Goal: Information Seeking & Learning: Learn about a topic

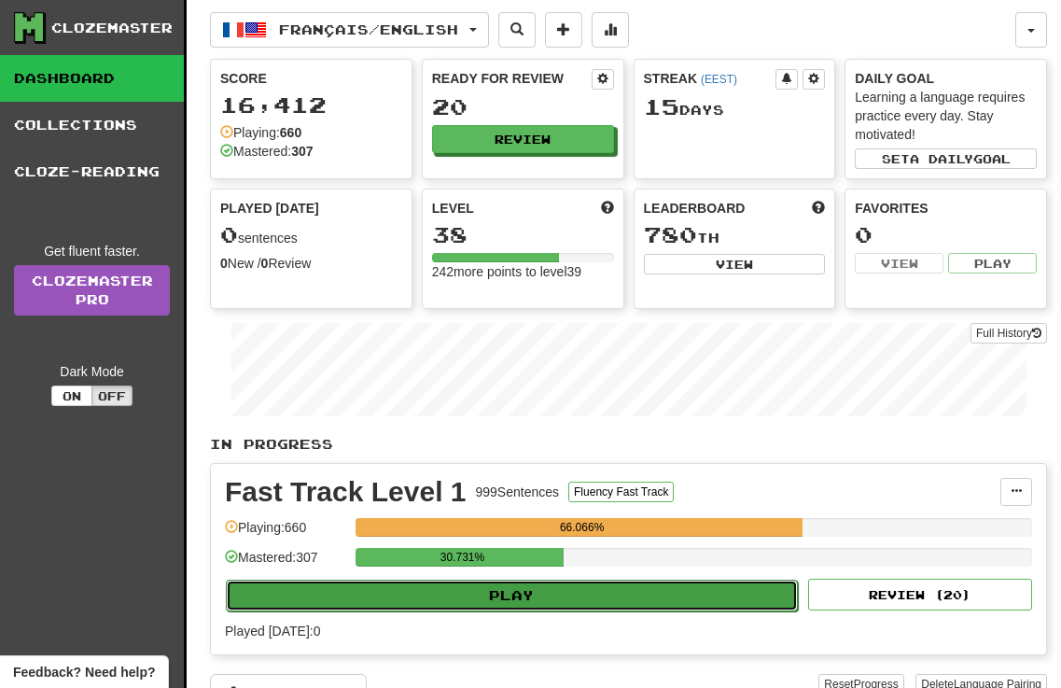
click at [509, 589] on button "Play" at bounding box center [512, 595] width 572 height 32
select select "**"
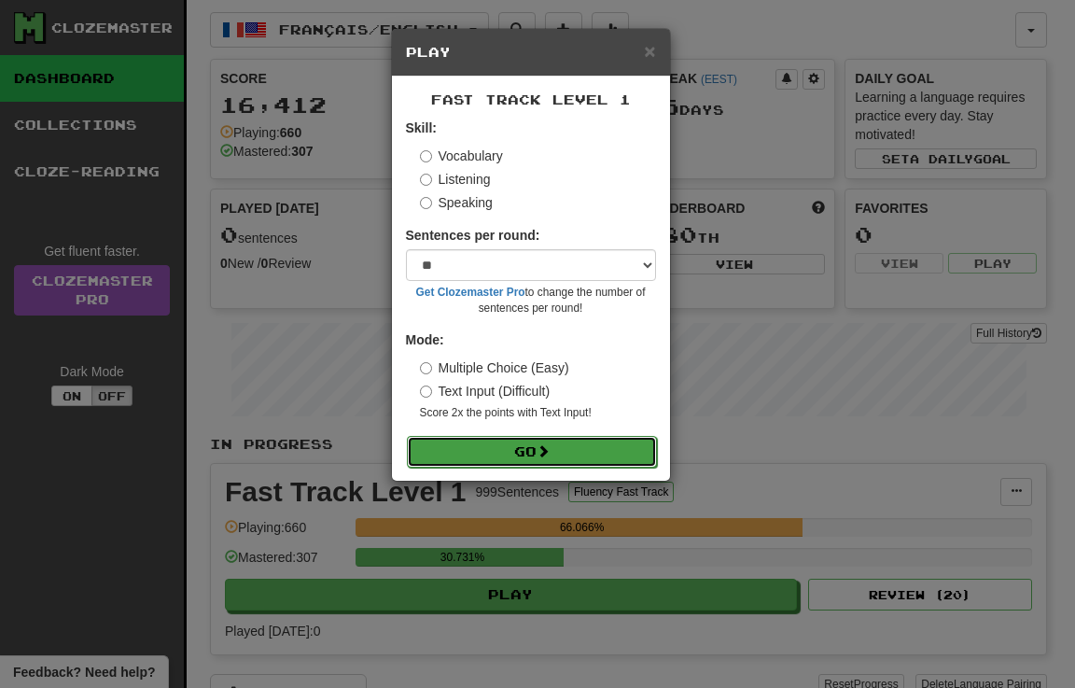
click at [507, 453] on button "Go" at bounding box center [532, 452] width 250 height 32
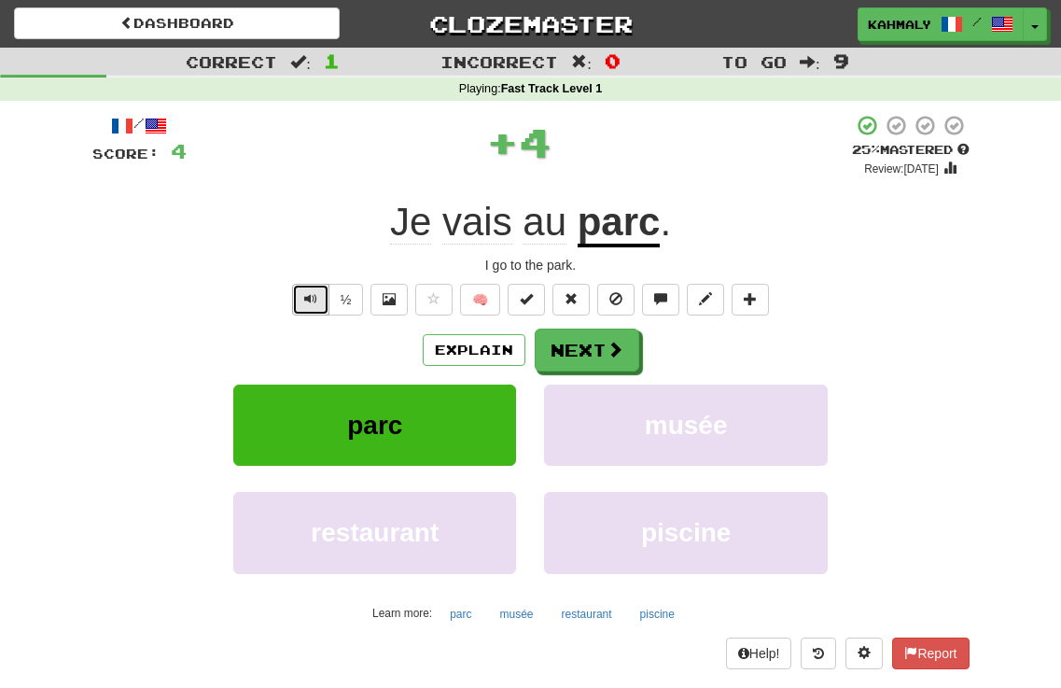
click at [308, 297] on span "Text-to-speech controls" at bounding box center [310, 298] width 13 height 13
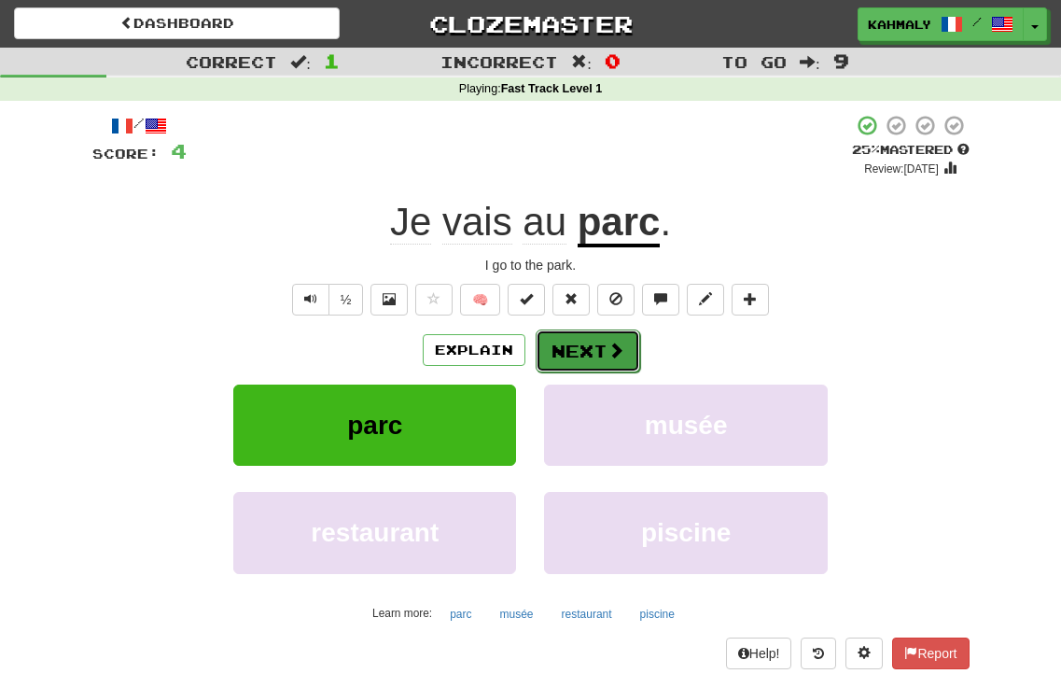
click at [607, 349] on span at bounding box center [615, 349] width 17 height 17
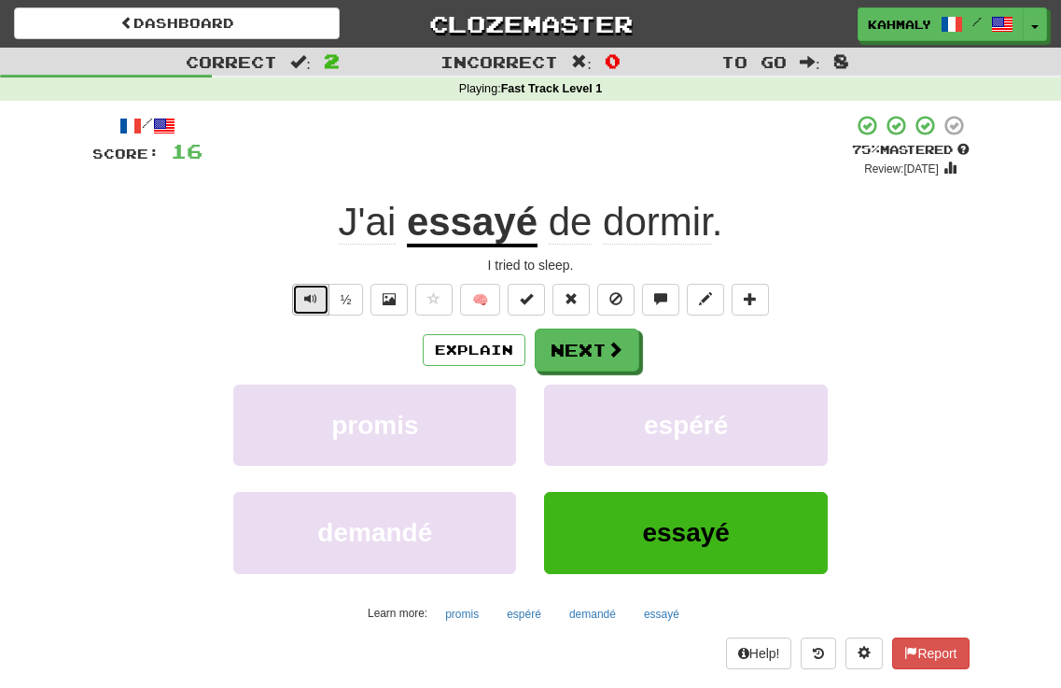
click at [307, 300] on span "Text-to-speech controls" at bounding box center [310, 298] width 13 height 13
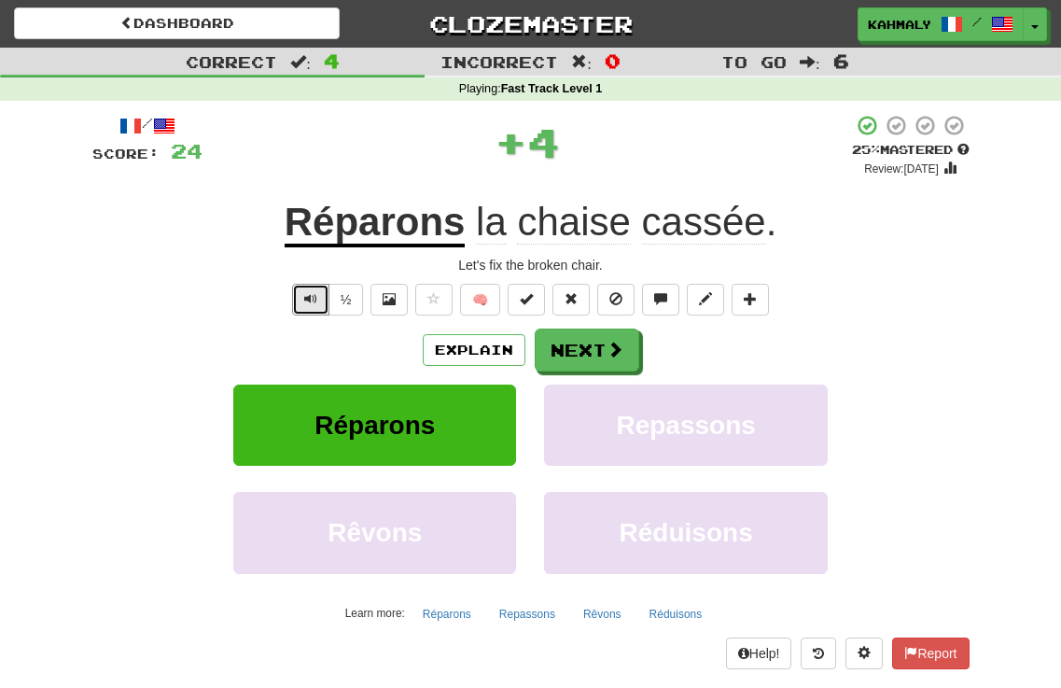
click at [307, 300] on span "Text-to-speech controls" at bounding box center [310, 298] width 13 height 13
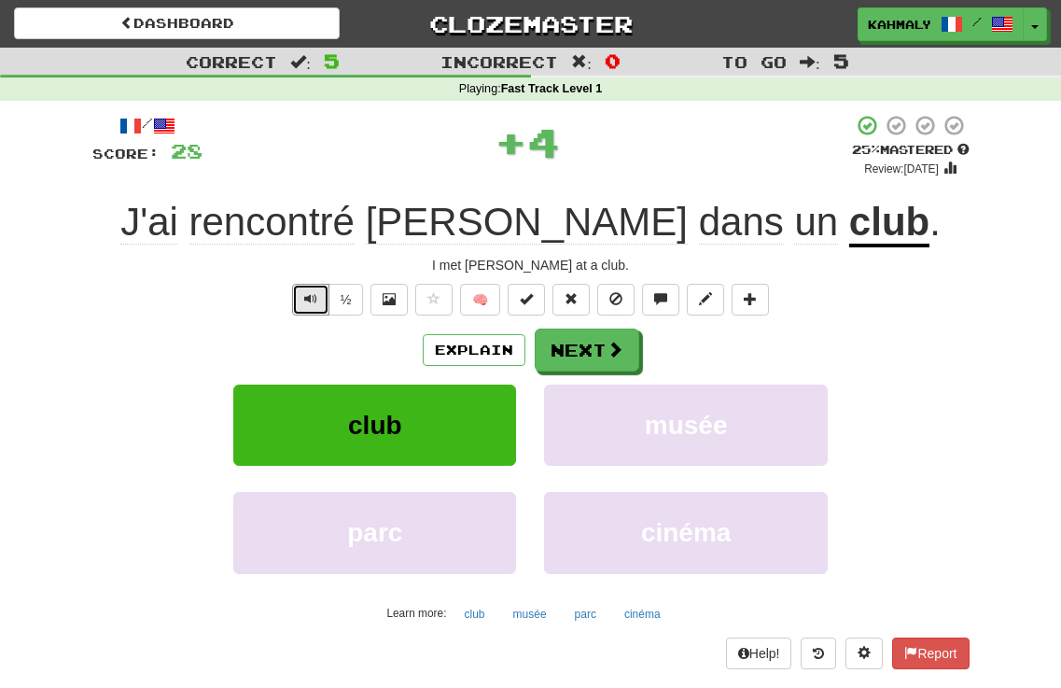
click at [307, 300] on span "Text-to-speech controls" at bounding box center [310, 298] width 13 height 13
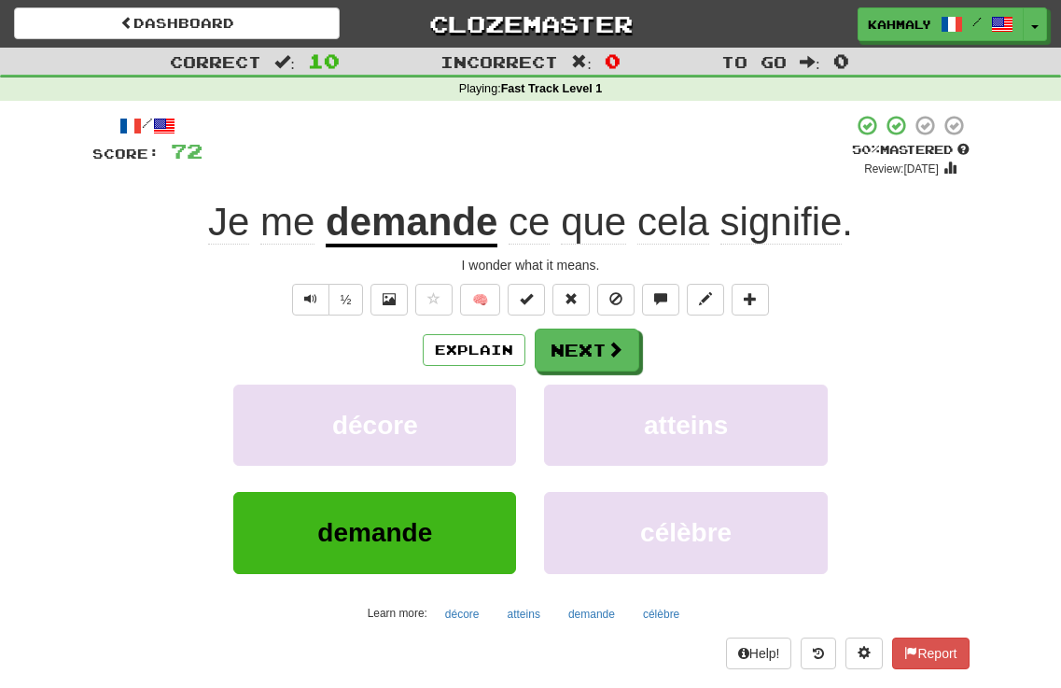
click at [295, 315] on div "/ Score: 72 + 8 50 % Mastered Review: 2025-08-27 Je me demande ce que cela sign…" at bounding box center [530, 391] width 877 height 554
click at [309, 290] on button "Text-to-speech controls" at bounding box center [310, 300] width 37 height 32
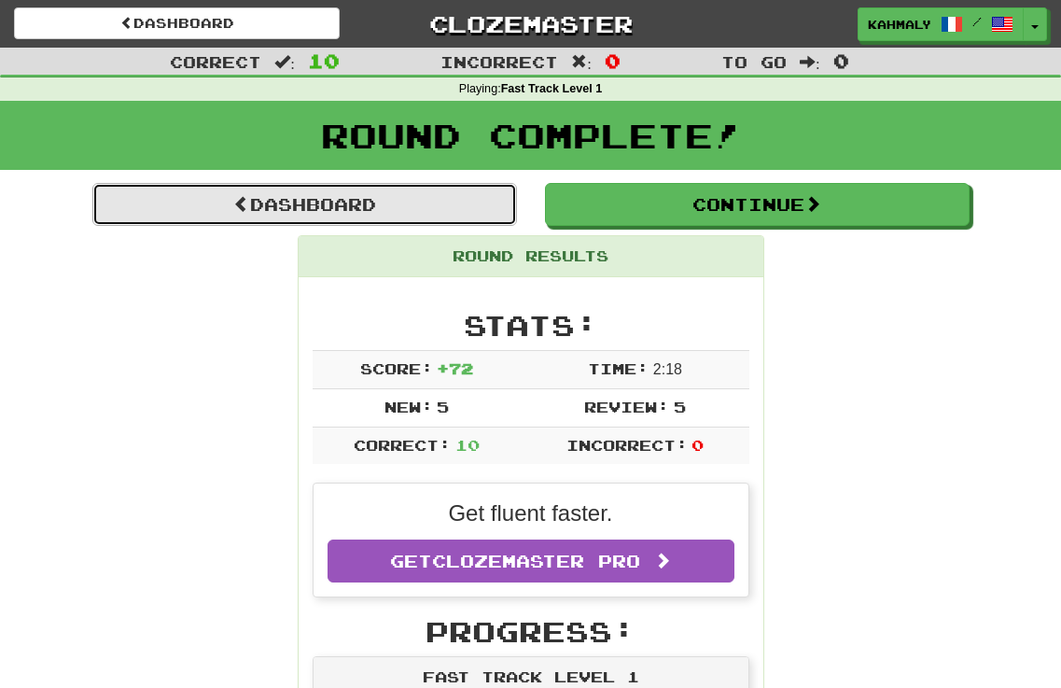
click at [299, 202] on link "Dashboard" at bounding box center [304, 204] width 425 height 43
